Goal: Task Accomplishment & Management: Manage account settings

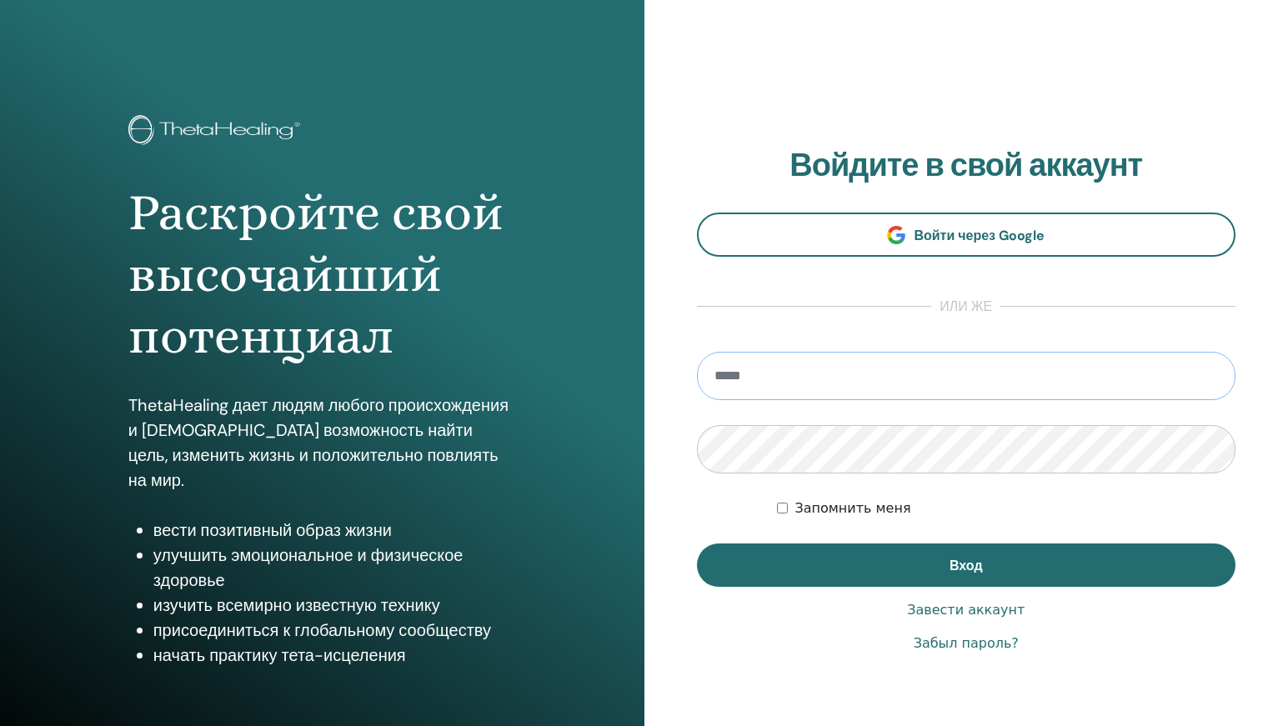
type input "**********"
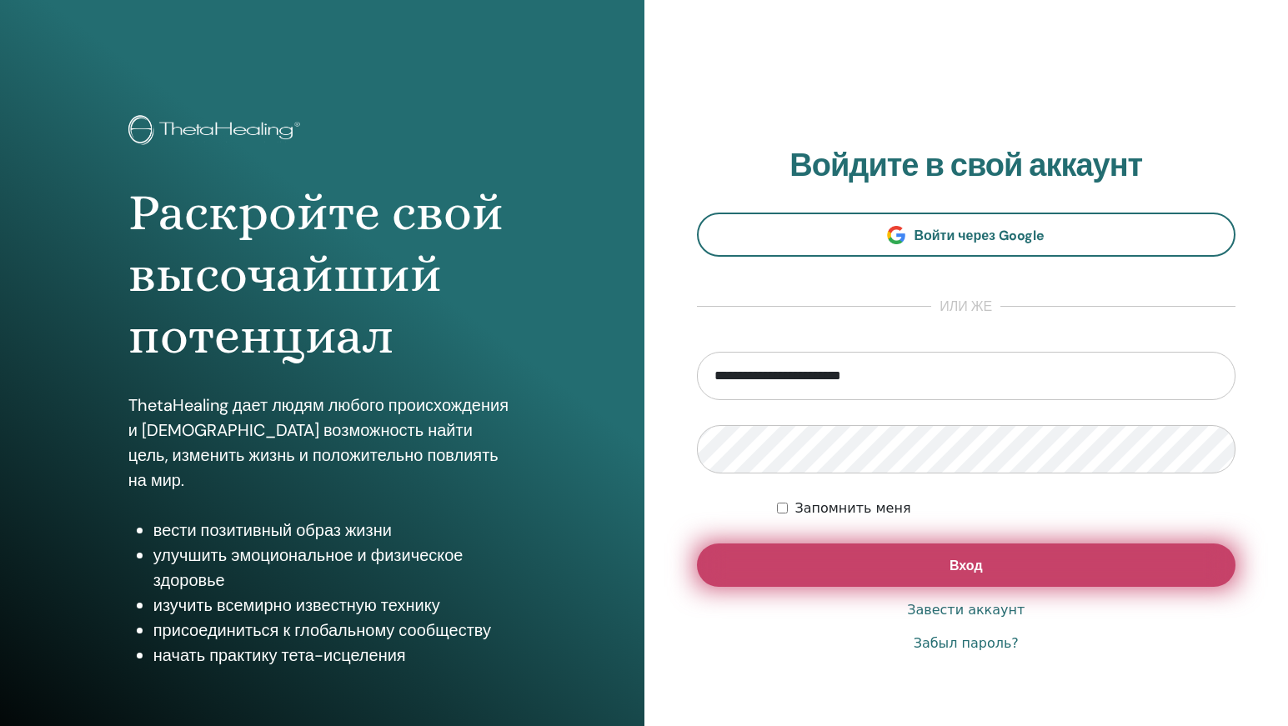
click at [877, 575] on button "Вход" at bounding box center [966, 564] width 539 height 43
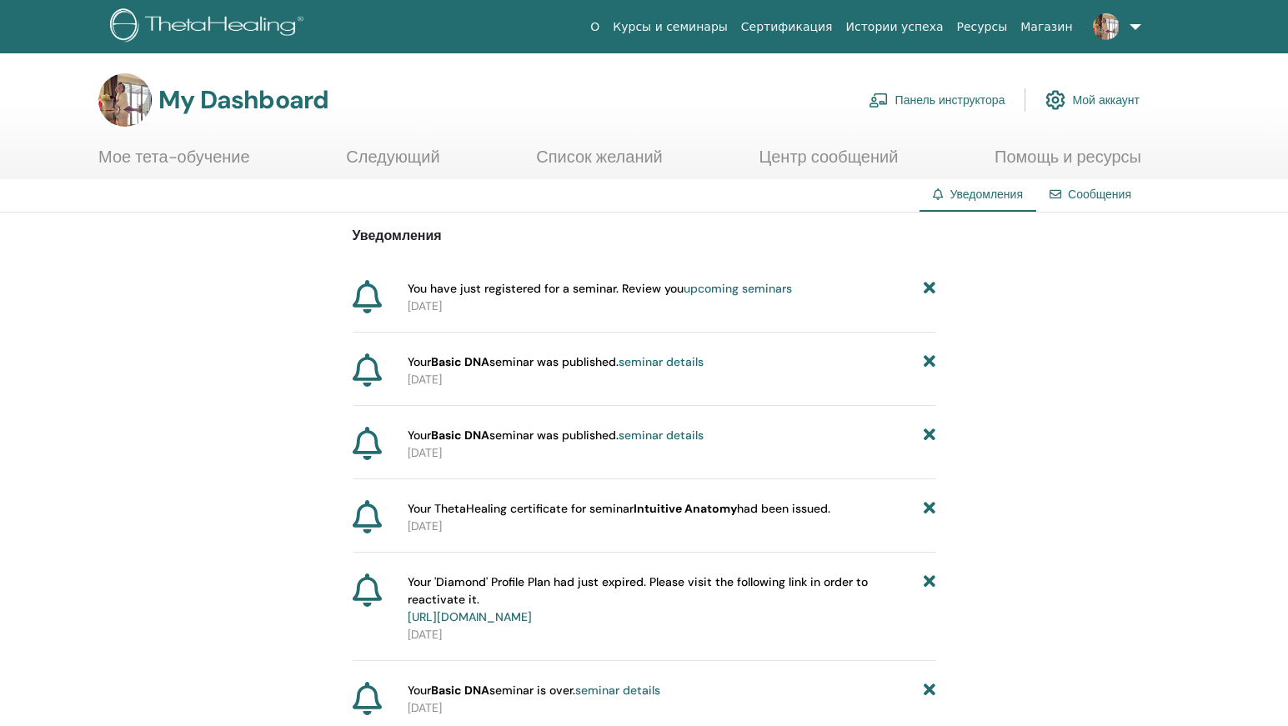
click at [1100, 96] on link "Мой аккаунт" at bounding box center [1092, 100] width 94 height 37
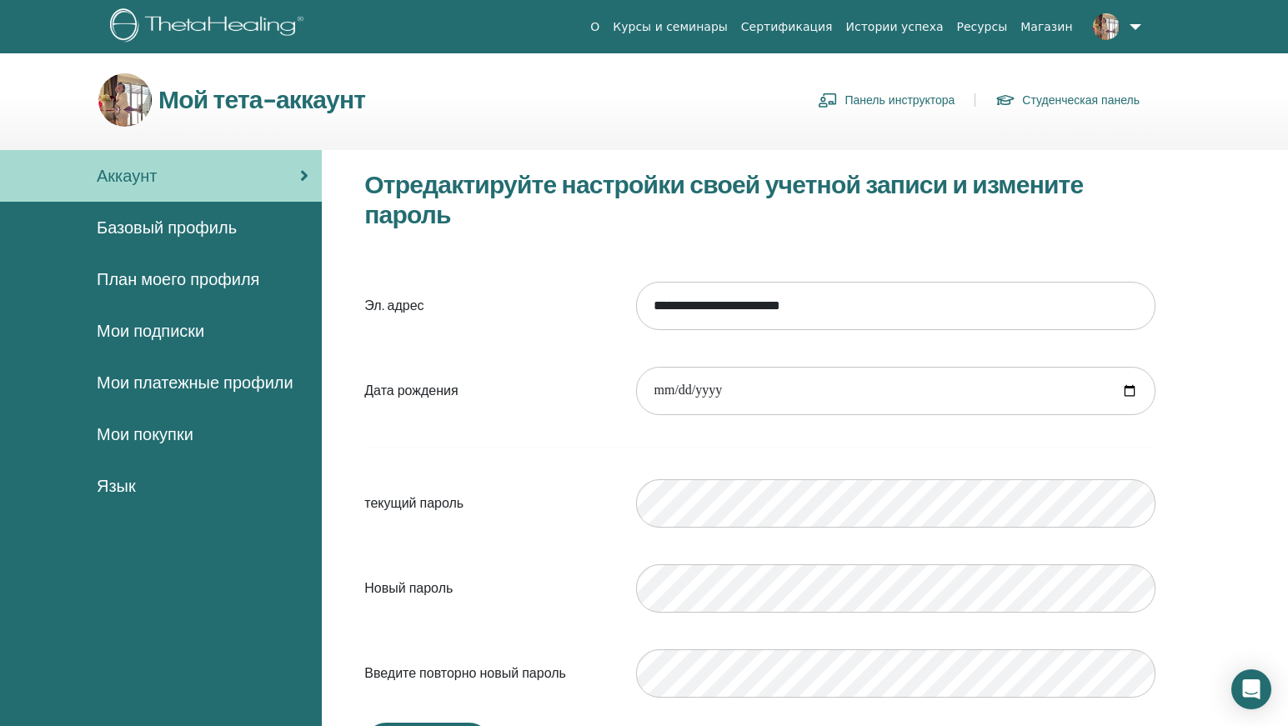
click at [163, 433] on span "Мои покупки" at bounding box center [145, 434] width 97 height 25
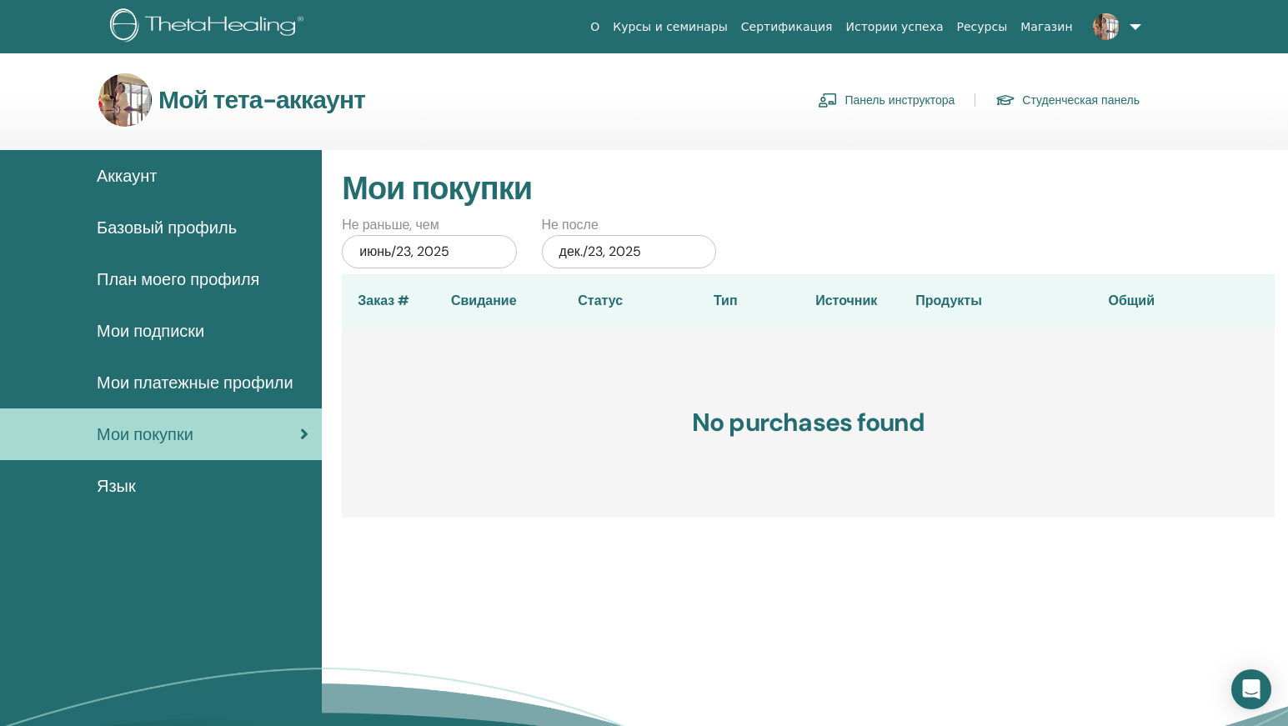
click at [159, 383] on span "Мои платежные профили" at bounding box center [195, 382] width 197 height 25
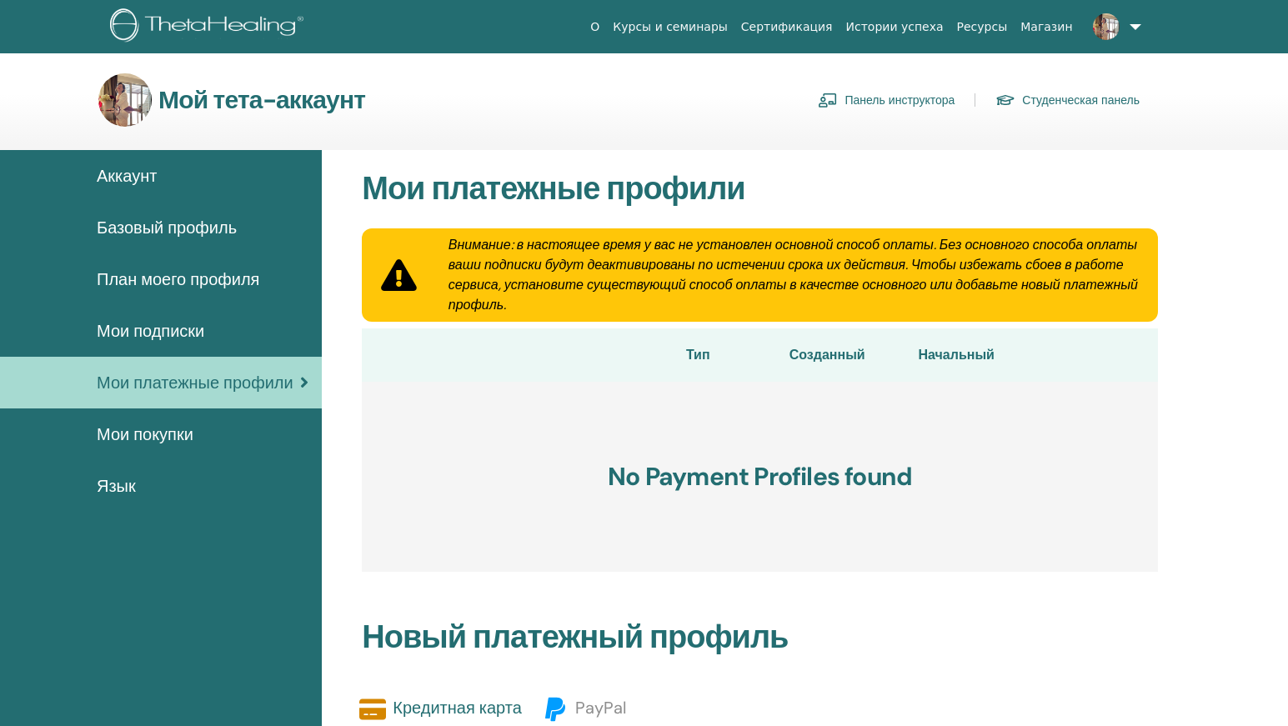
click at [207, 280] on span "План моего профиля" at bounding box center [178, 279] width 163 height 25
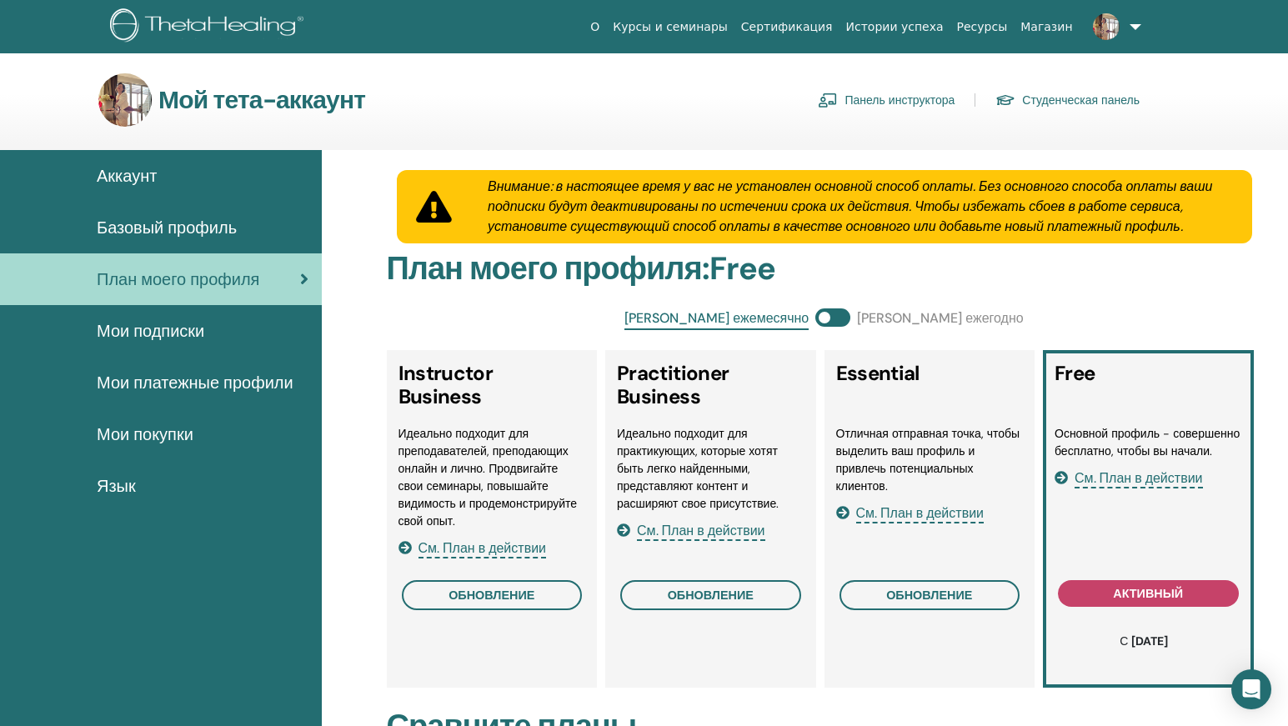
click at [734, 33] on link "Курсы и семинары" at bounding box center [670, 27] width 128 height 31
